Goal: Find specific page/section: Find specific page/section

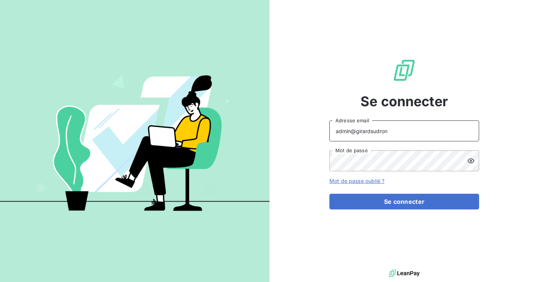
click at [389, 130] on input "admin@girardsudron" at bounding box center [405, 131] width 150 height 21
type input "admin@bapvenissieux"
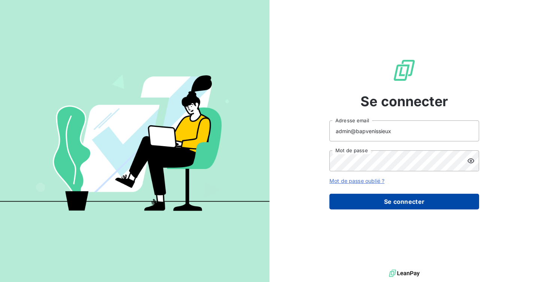
click at [389, 206] on button "Se connecter" at bounding box center [405, 202] width 150 height 16
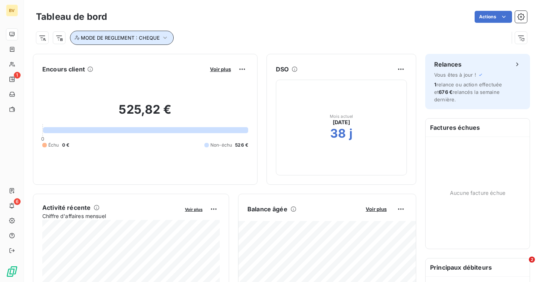
click at [146, 37] on span "MODE DE REGLEMENT : CHEQUE" at bounding box center [120, 38] width 79 height 6
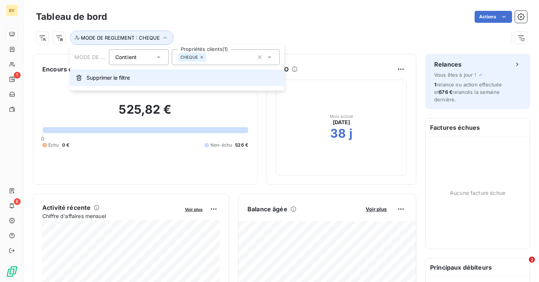
click at [146, 80] on button "Supprimer le filtre" at bounding box center [177, 78] width 214 height 16
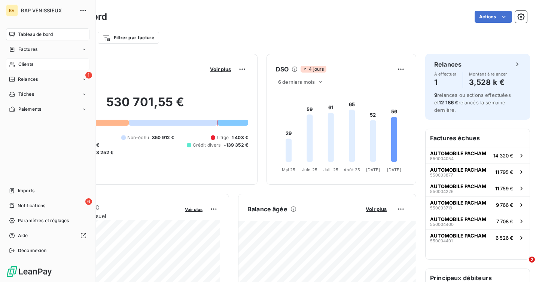
click at [28, 66] on span "Clients" at bounding box center [25, 64] width 15 height 7
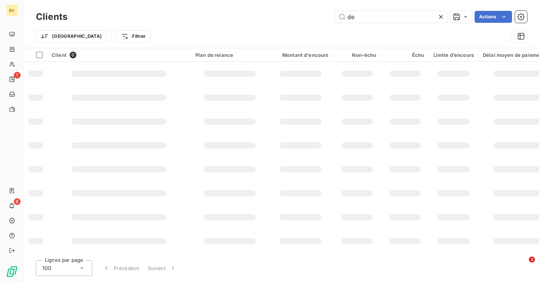
type input "d"
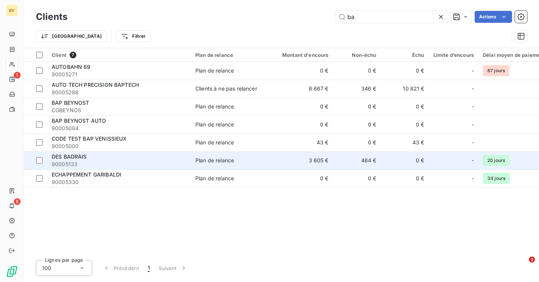
type input "ba"
click at [109, 161] on span "90005133" at bounding box center [119, 164] width 135 height 7
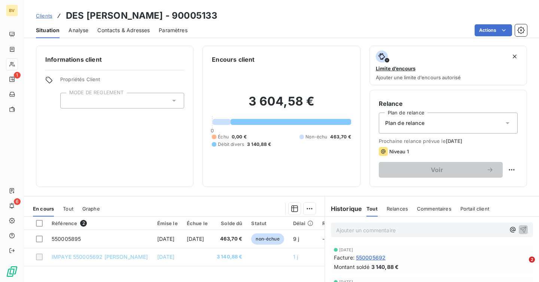
scroll to position [10, 0]
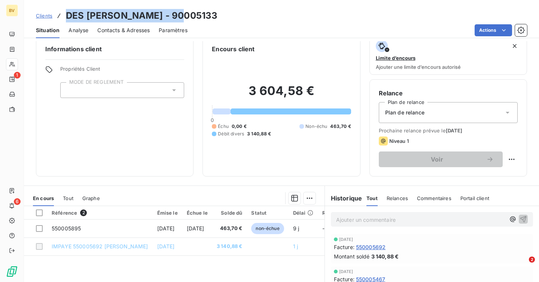
drag, startPoint x: 183, startPoint y: 15, endPoint x: 59, endPoint y: 15, distance: 124.3
click at [59, 15] on div "Clients DES [PERSON_NAME] - 90005133" at bounding box center [281, 15] width 515 height 13
copy h3 "DES [PERSON_NAME] - 90005133"
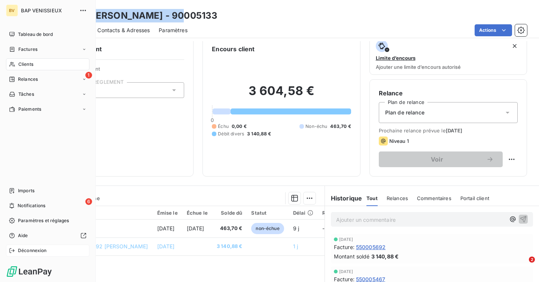
click at [19, 248] on span "Déconnexion" at bounding box center [32, 251] width 29 height 7
